Goal: Information Seeking & Learning: Learn about a topic

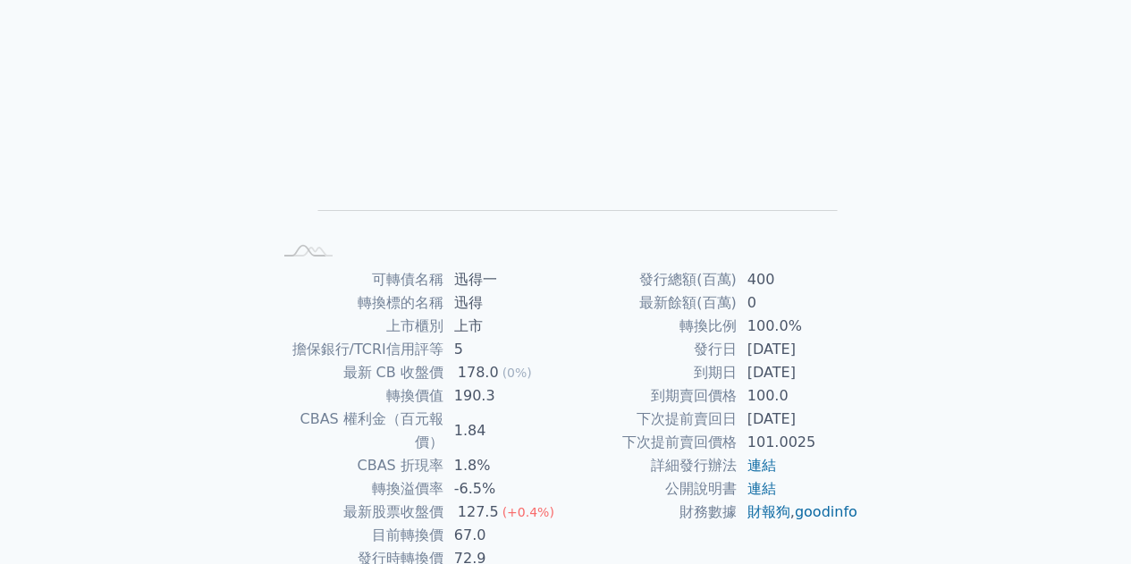
scroll to position [264, 0]
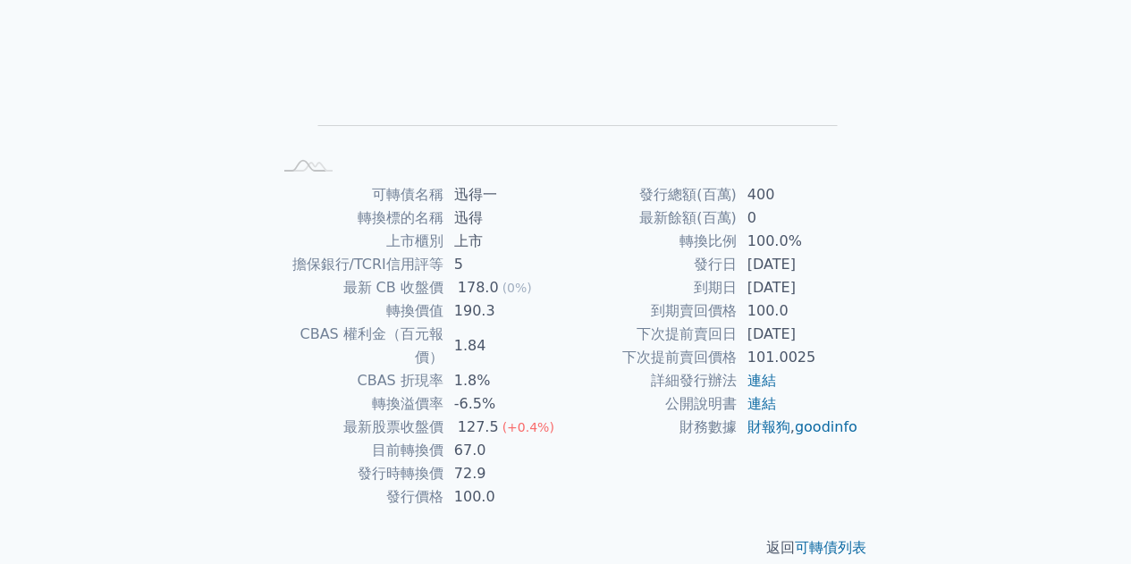
drag, startPoint x: 747, startPoint y: 328, endPoint x: 753, endPoint y: 362, distance: 34.5
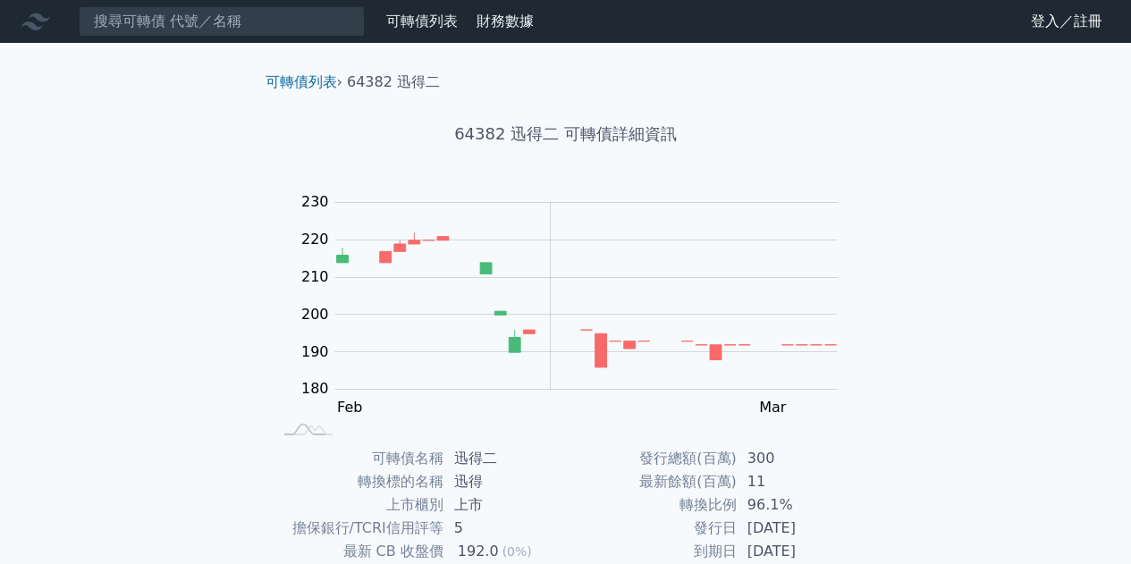
click at [44, 29] on icon at bounding box center [35, 21] width 29 height 29
drag, startPoint x: 38, startPoint y: 26, endPoint x: 124, endPoint y: 16, distance: 87.3
click at [38, 27] on icon at bounding box center [35, 21] width 29 height 29
click at [1055, 31] on link "登入／註冊" at bounding box center [1066, 21] width 100 height 29
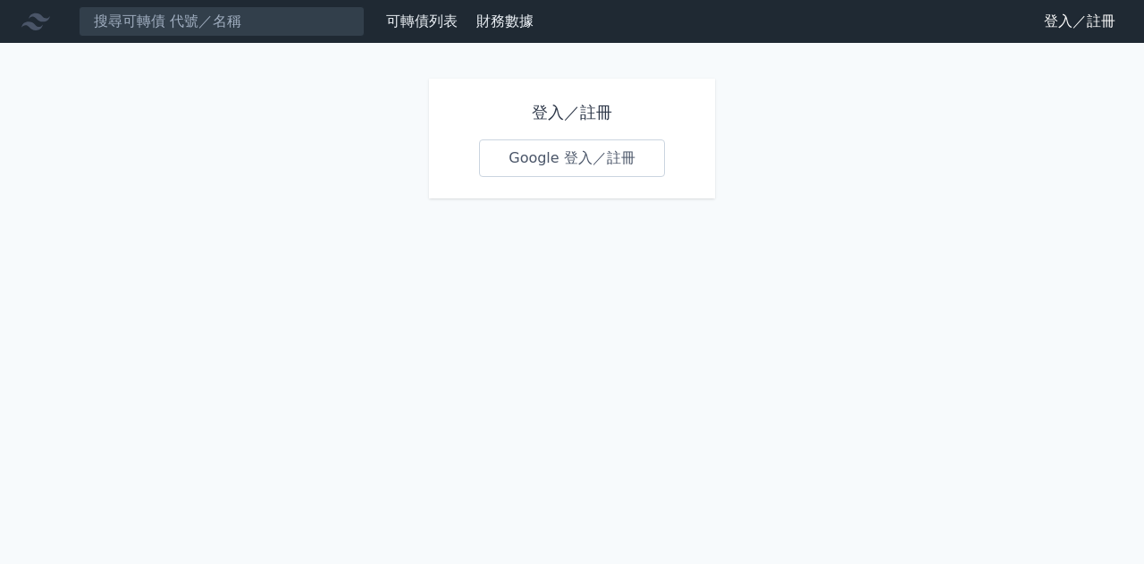
click at [623, 145] on link "Google 登入／註冊" at bounding box center [572, 158] width 186 height 38
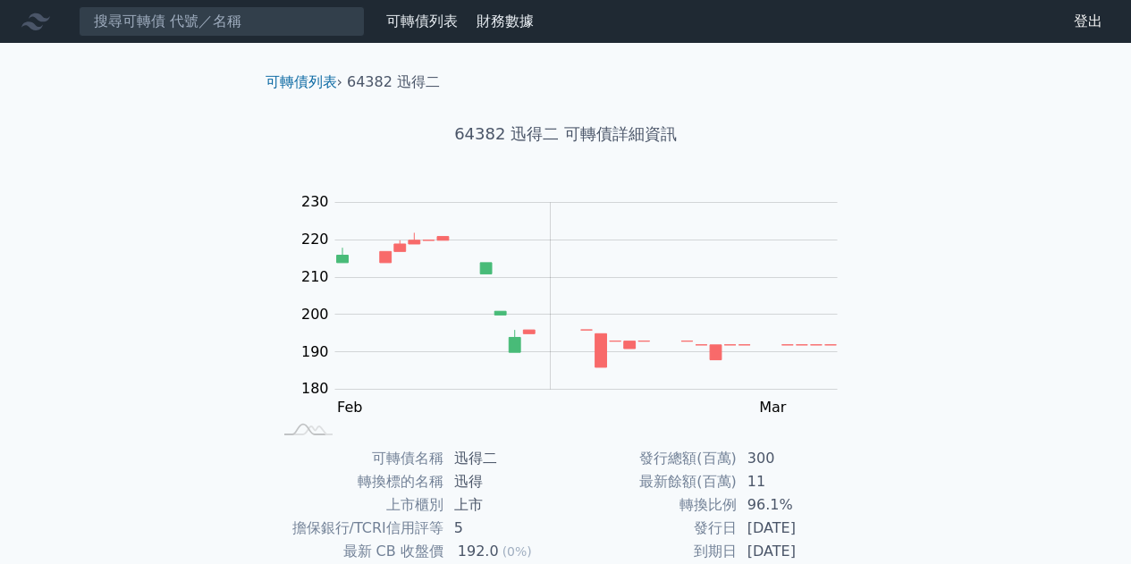
click at [443, 25] on link "可轉債列表" at bounding box center [422, 21] width 72 height 17
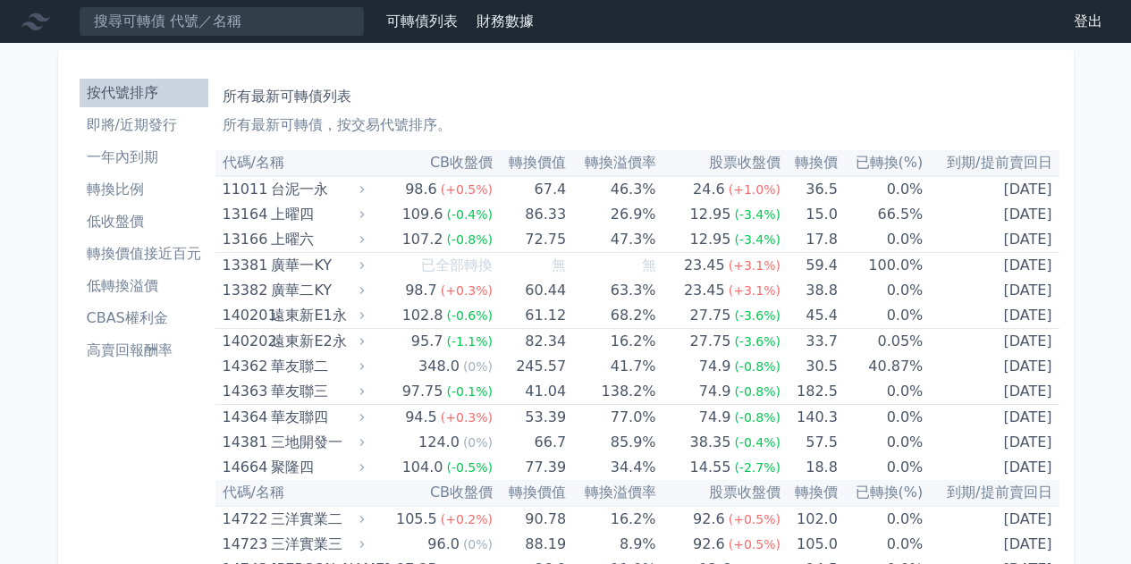
scroll to position [7771, 0]
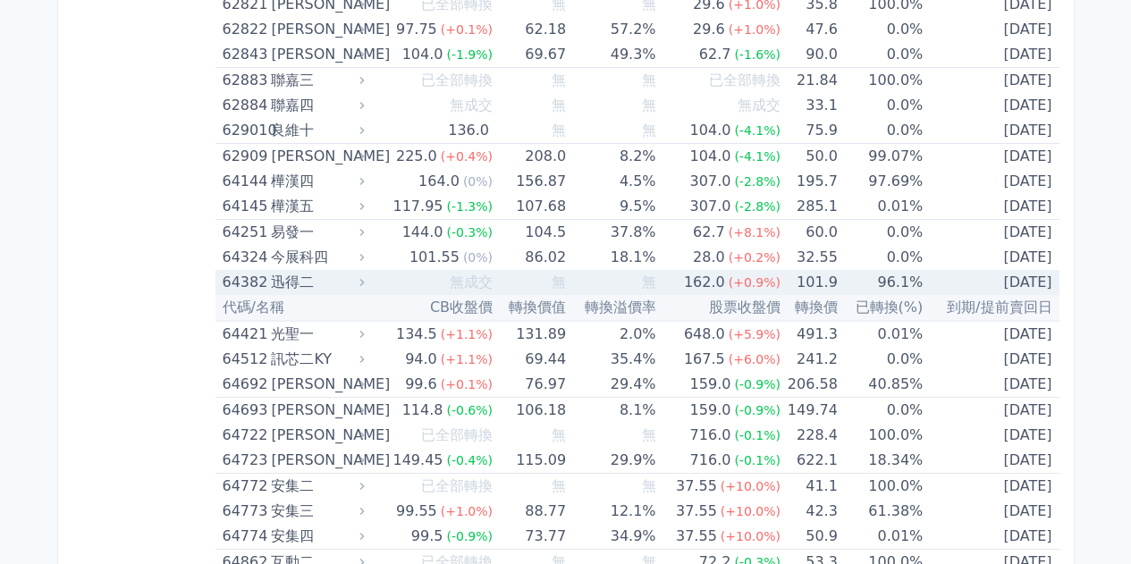
click at [560, 278] on span "無" at bounding box center [558, 282] width 14 height 17
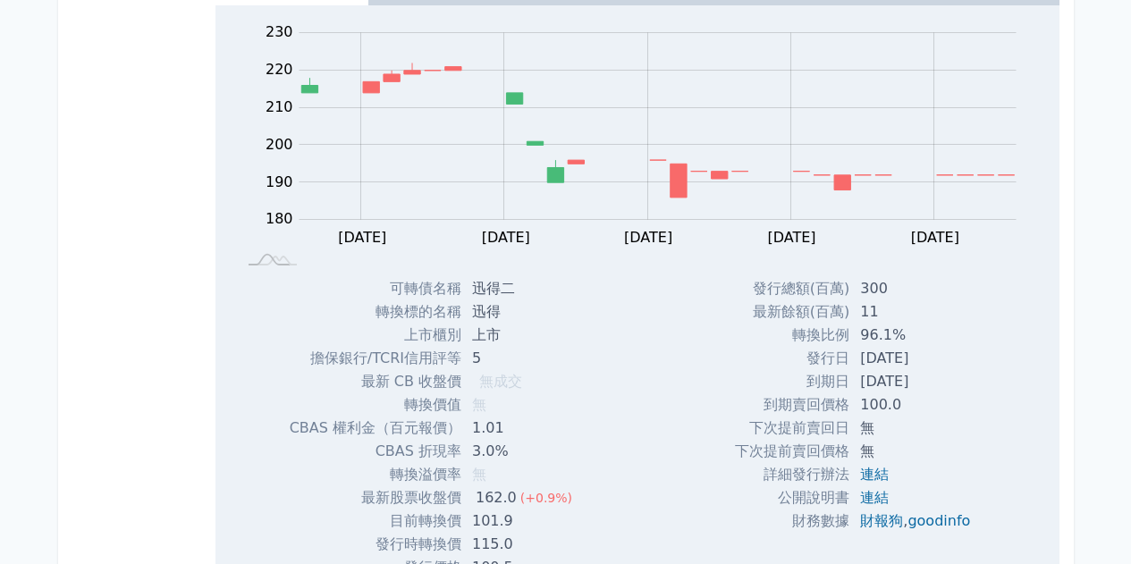
scroll to position [8039, 0]
